Goal: Navigation & Orientation: Go to known website

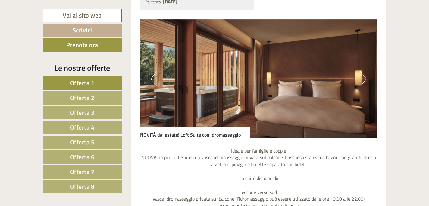
scroll to position [531, 0]
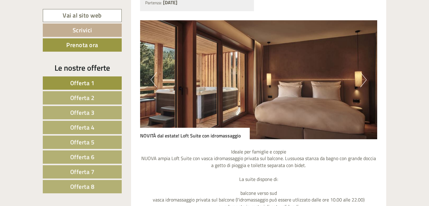
click at [364, 80] on button "Next" at bounding box center [364, 79] width 6 height 15
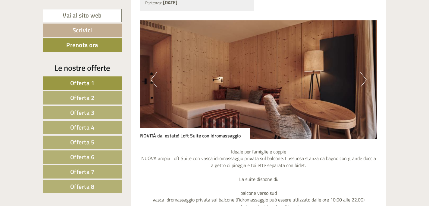
click at [364, 80] on button "Next" at bounding box center [364, 79] width 6 height 15
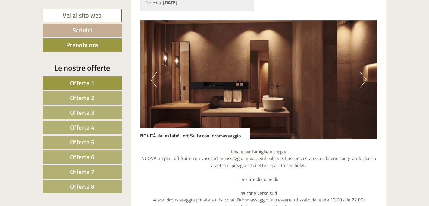
click at [364, 80] on button "Next" at bounding box center [364, 79] width 6 height 15
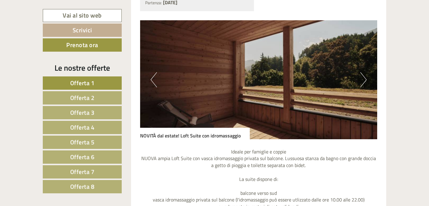
click at [364, 80] on button "Next" at bounding box center [364, 79] width 6 height 15
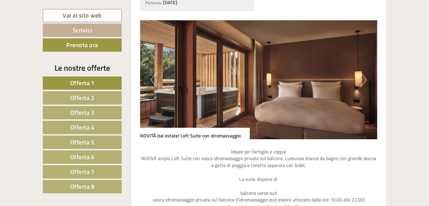
click at [364, 80] on button "Next" at bounding box center [364, 79] width 6 height 15
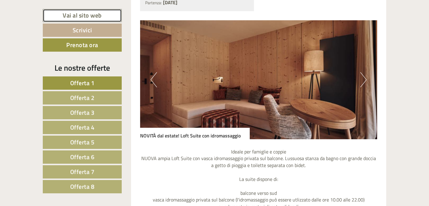
click at [86, 15] on link "Vai al sito web" at bounding box center [82, 15] width 79 height 13
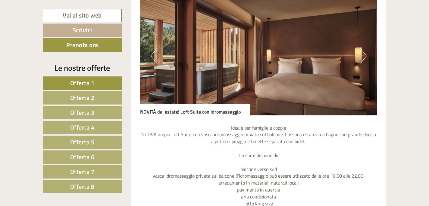
scroll to position [543, 0]
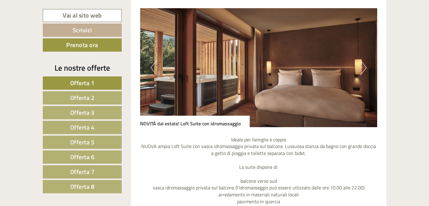
click at [362, 67] on button "Next" at bounding box center [364, 67] width 6 height 15
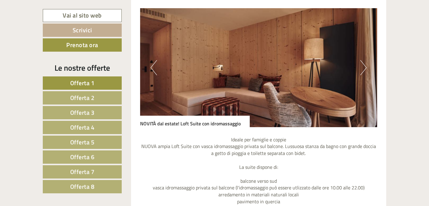
click at [362, 66] on button "Next" at bounding box center [364, 67] width 6 height 15
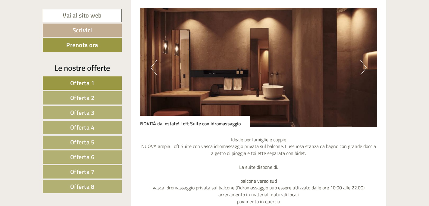
click at [362, 66] on button "Next" at bounding box center [364, 67] width 6 height 15
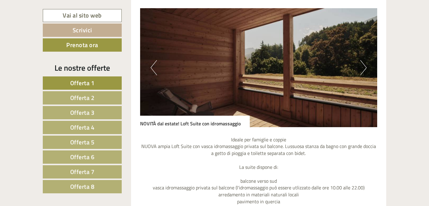
click at [362, 66] on button "Next" at bounding box center [364, 67] width 6 height 15
